Goal: Transaction & Acquisition: Book appointment/travel/reservation

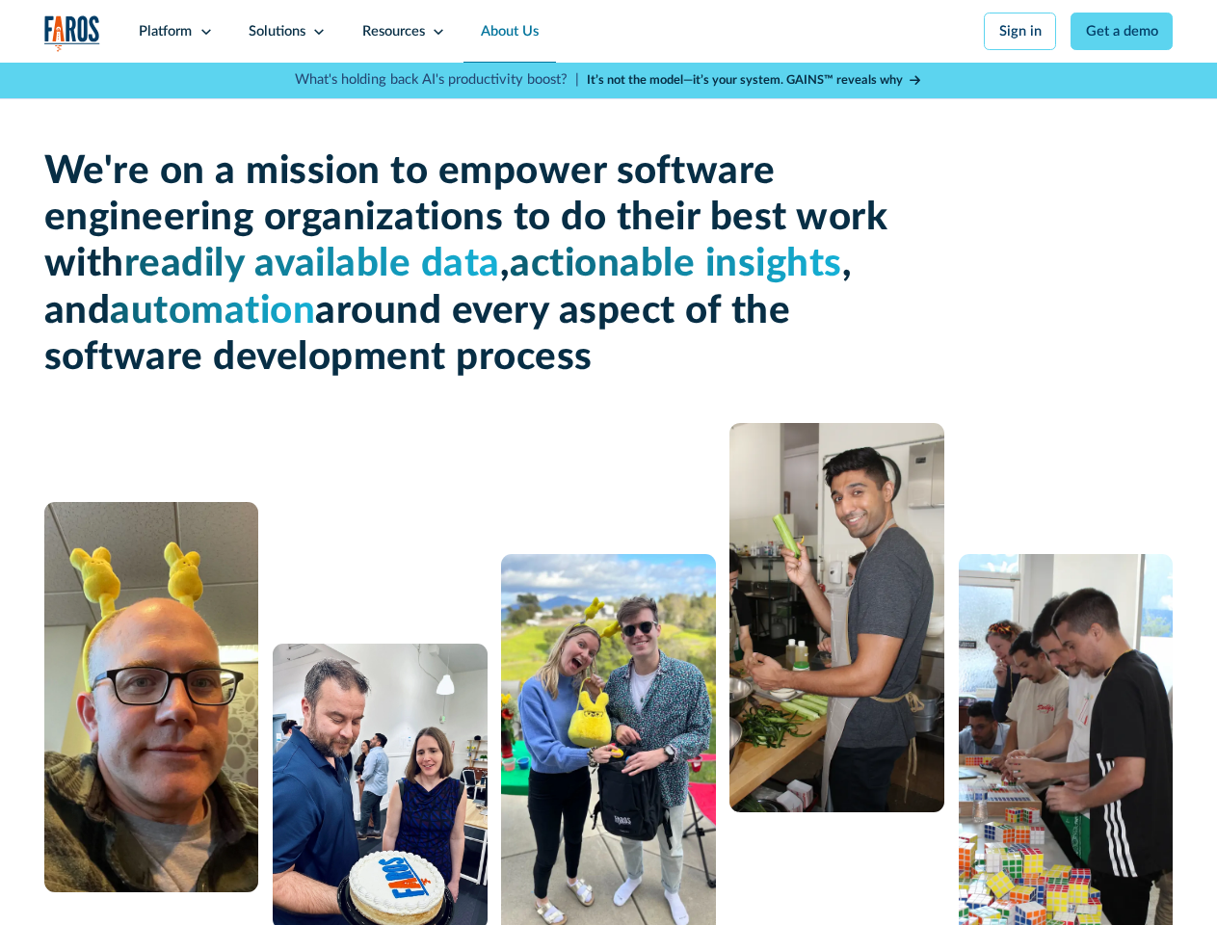
click at [648, 32] on nav "Platform Unlock engineering productivity at scale. Stay ahead with products des…" at bounding box center [646, 31] width 1051 height 63
click at [173, 32] on div "Platform" at bounding box center [165, 31] width 53 height 21
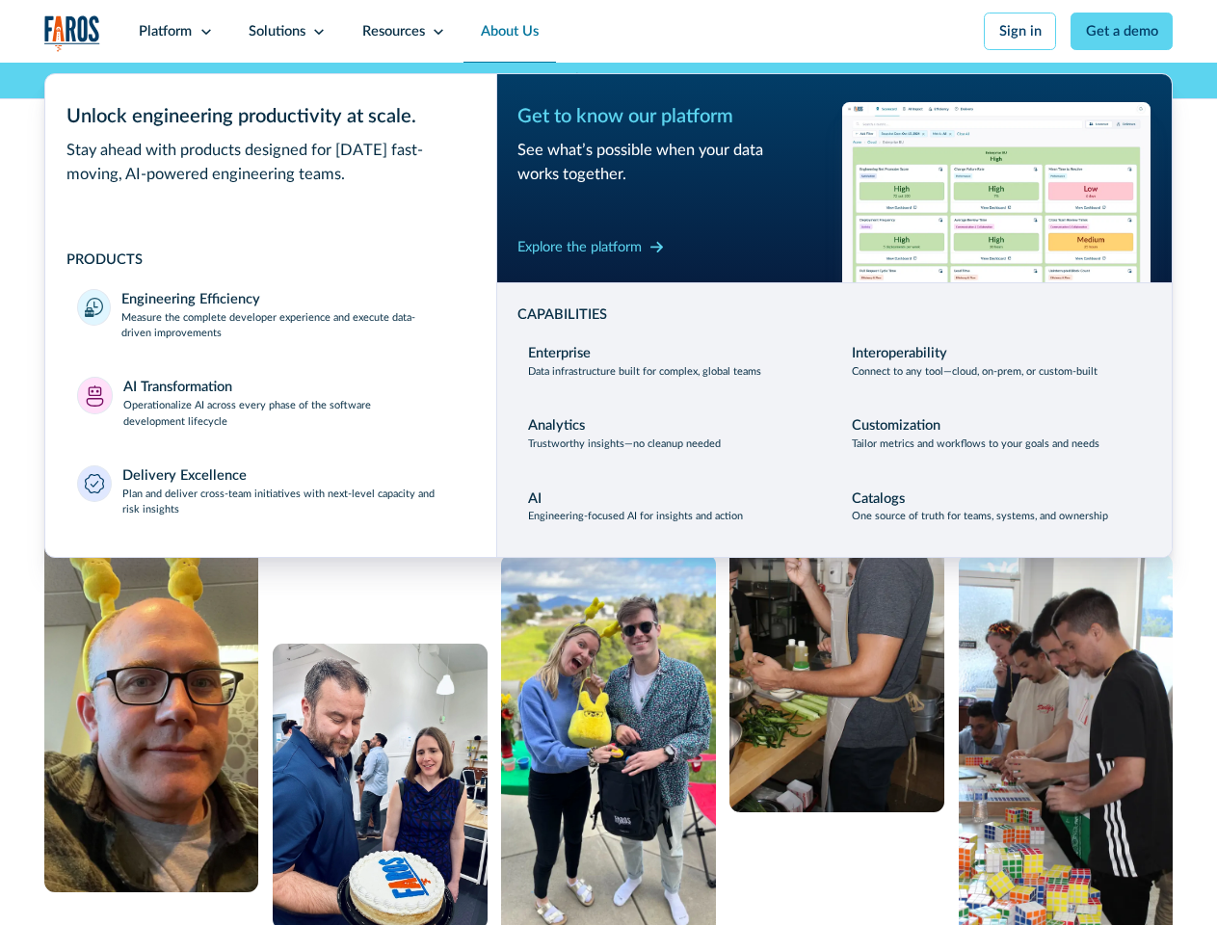
click at [286, 32] on div "Solutions" at bounding box center [277, 31] width 57 height 21
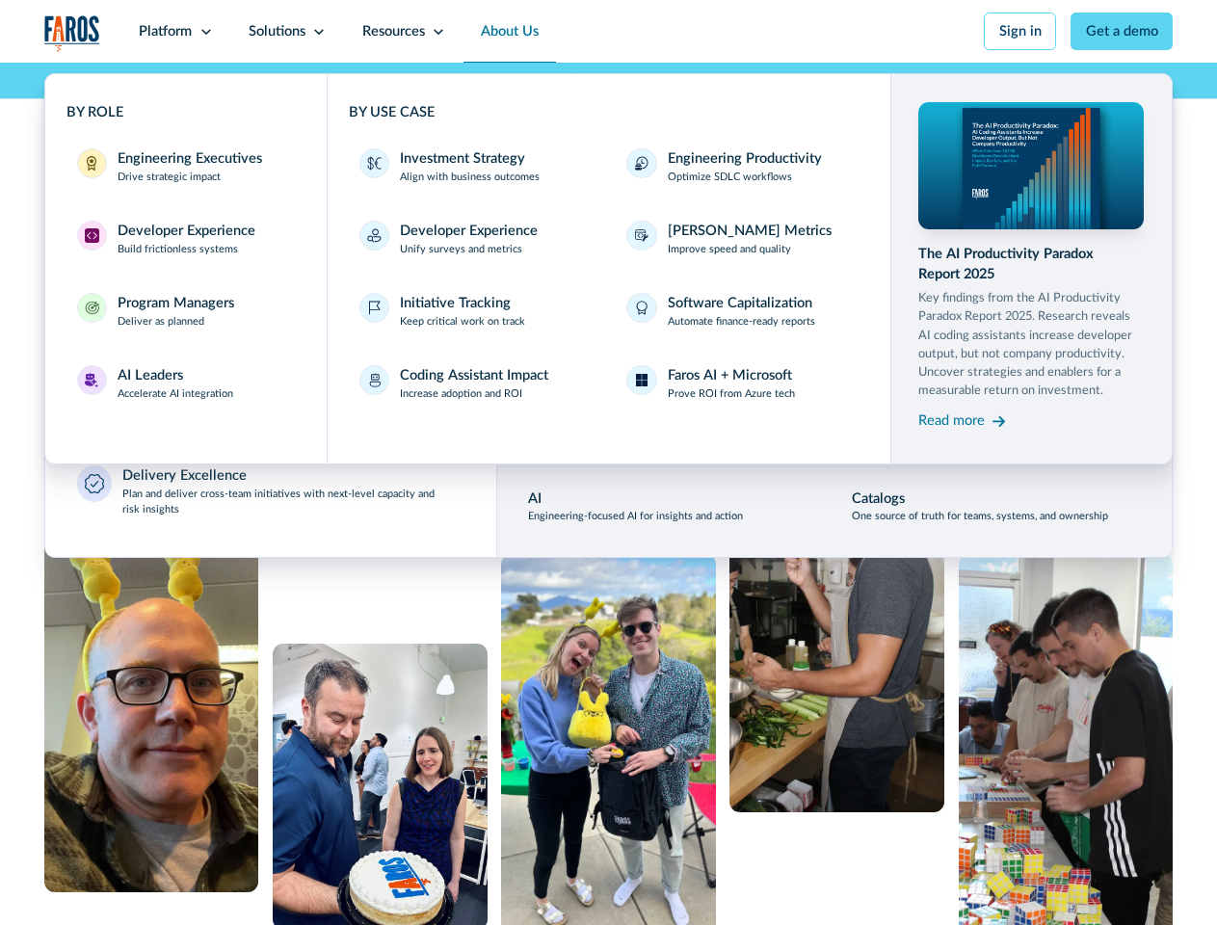
click at [404, 32] on div "Resources" at bounding box center [393, 31] width 63 height 21
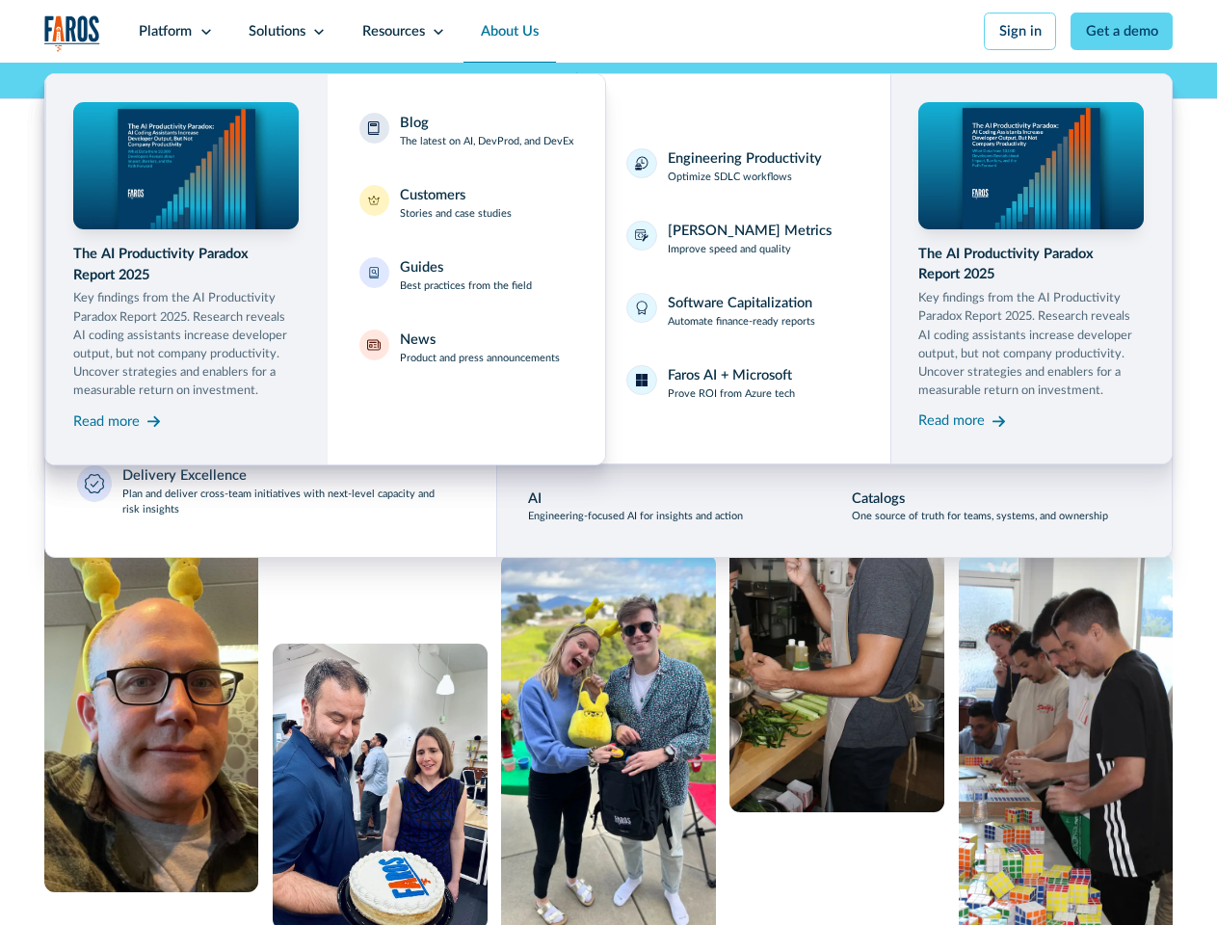
click at [1127, 31] on link "Get a demo" at bounding box center [1122, 32] width 102 height 38
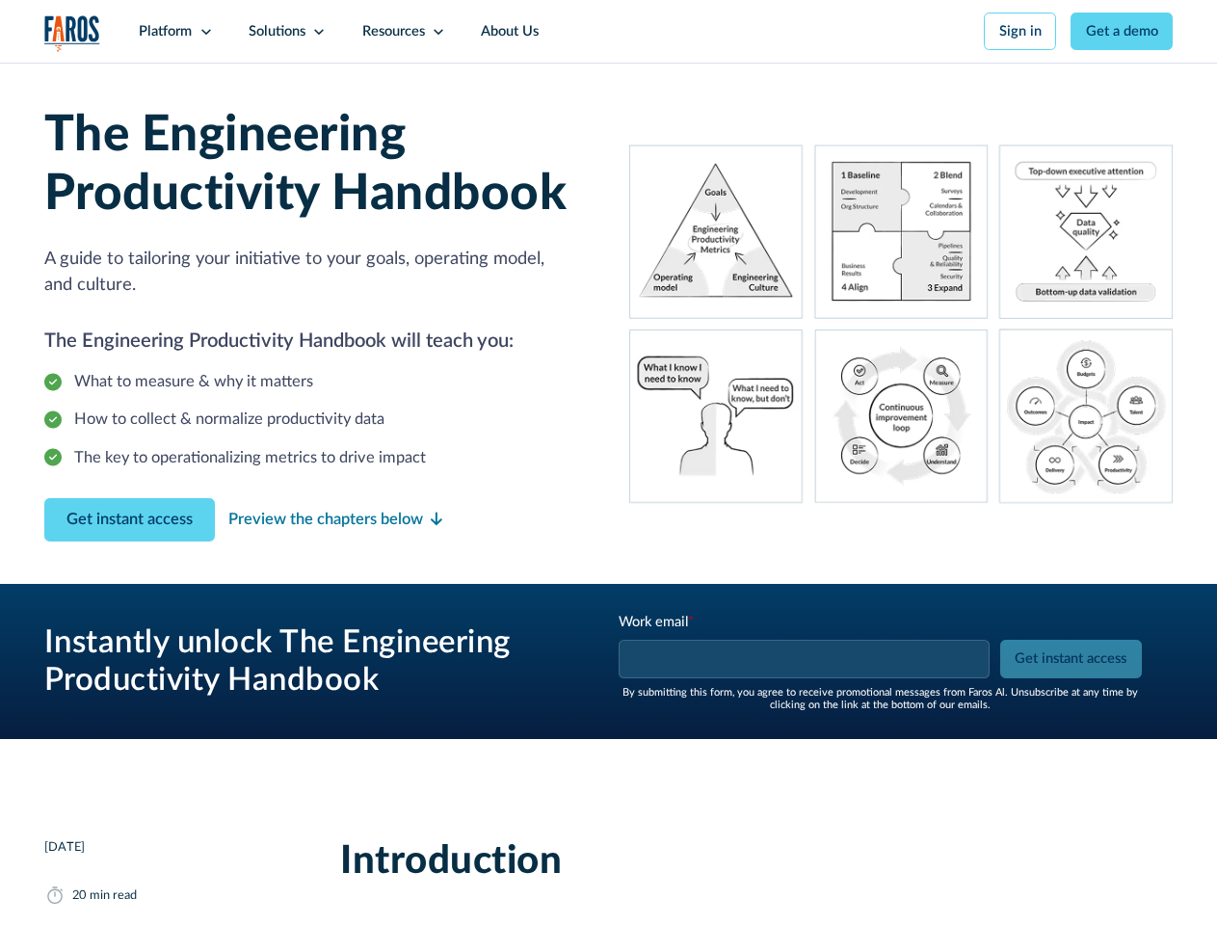
click at [648, 32] on nav "Platform Unlock engineering productivity at scale. Stay ahead with products des…" at bounding box center [646, 31] width 1051 height 63
click at [173, 32] on div "Platform" at bounding box center [165, 31] width 53 height 21
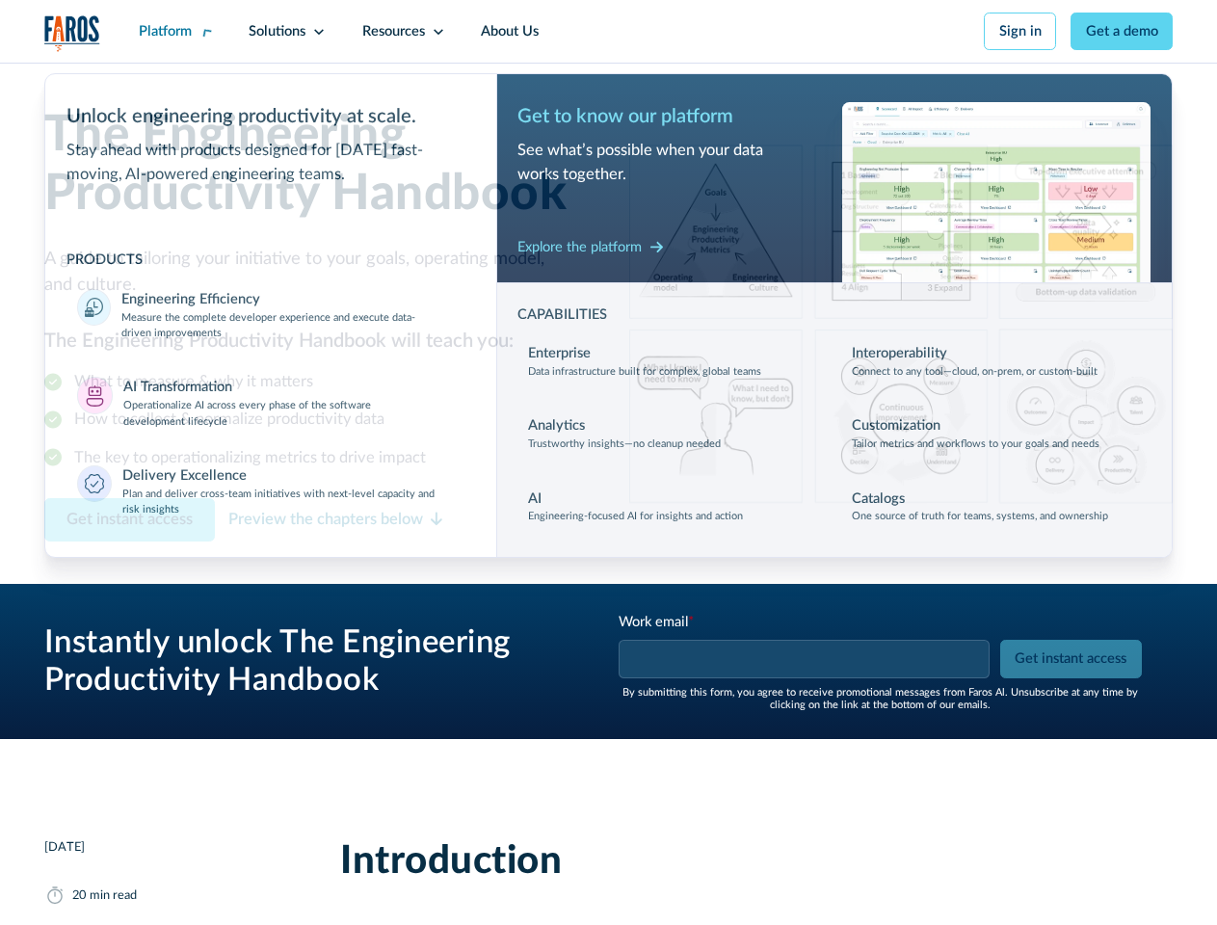
click at [286, 32] on div "Solutions" at bounding box center [277, 31] width 57 height 21
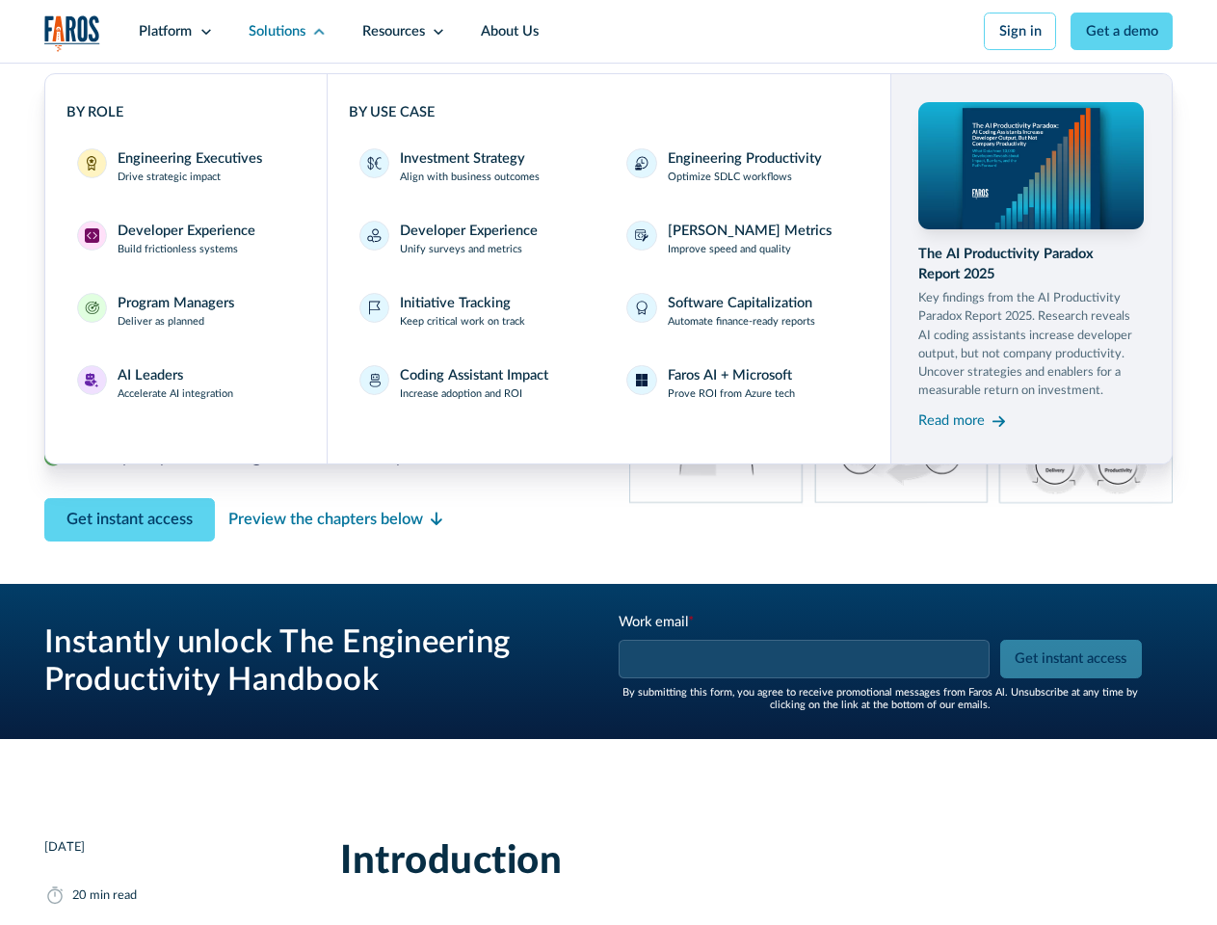
click at [404, 32] on div "Resources" at bounding box center [393, 31] width 63 height 21
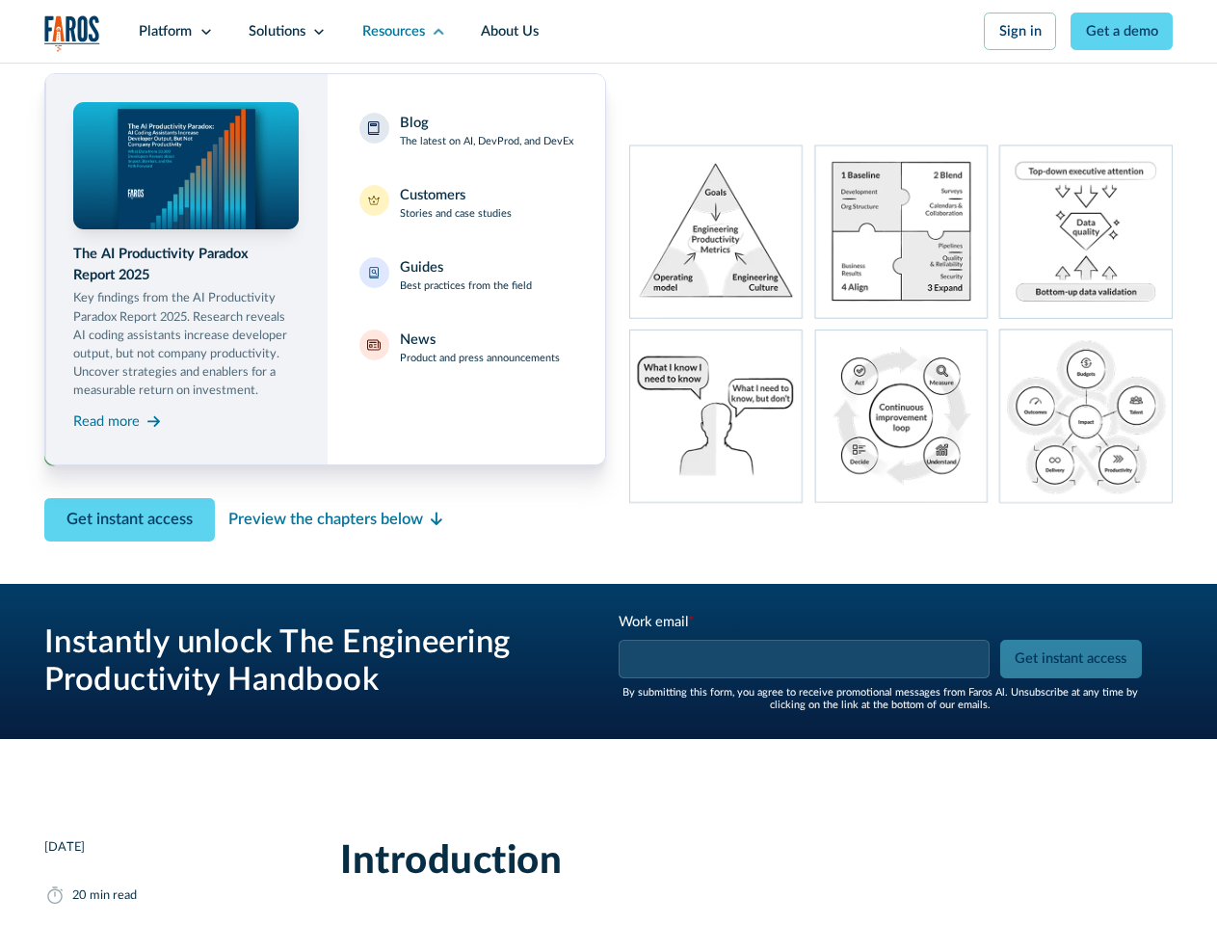
click at [1127, 31] on link "Get a demo" at bounding box center [1122, 32] width 102 height 38
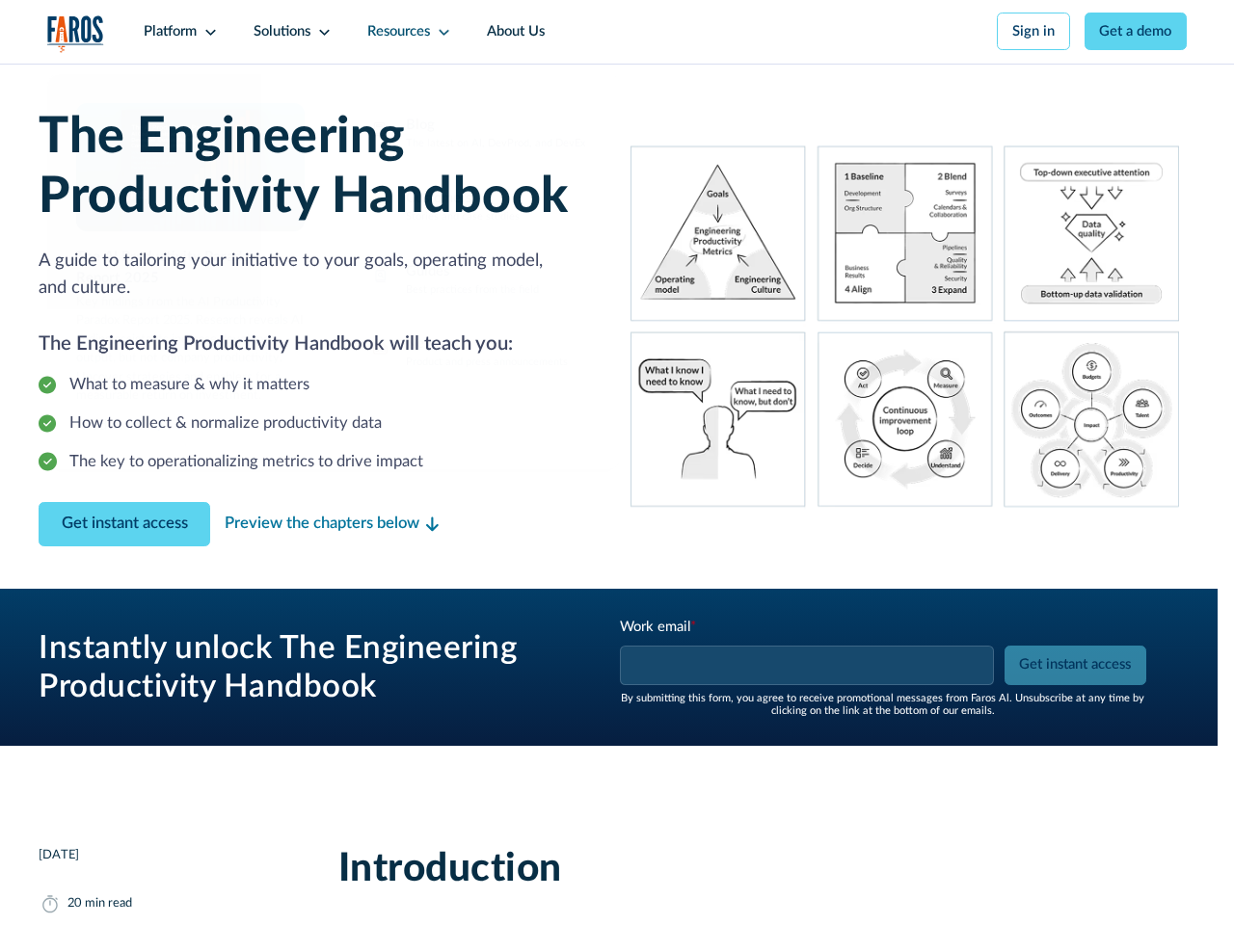
click at [1076, 665] on div "Book a demo" at bounding box center [804, 672] width 552 height 43
